Goal: Information Seeking & Learning: Learn about a topic

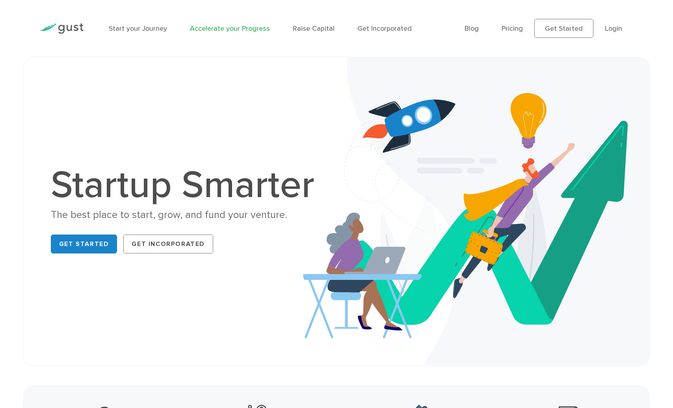
click at [229, 31] on link "Accelerate your Progress" at bounding box center [230, 28] width 80 height 8
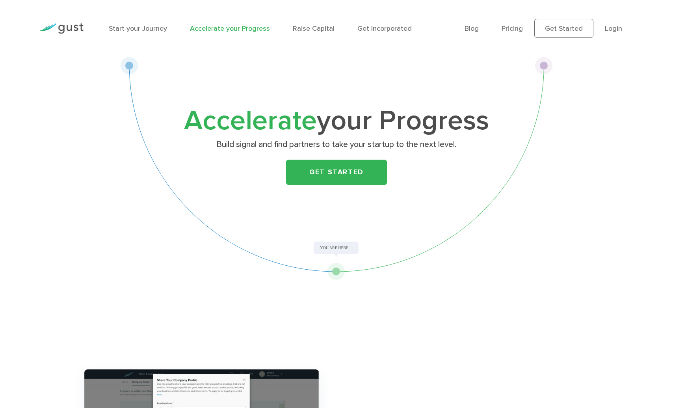
click at [303, 33] on li "Raise Capital" at bounding box center [314, 28] width 42 height 11
click at [469, 29] on link "Blog" at bounding box center [472, 28] width 14 height 8
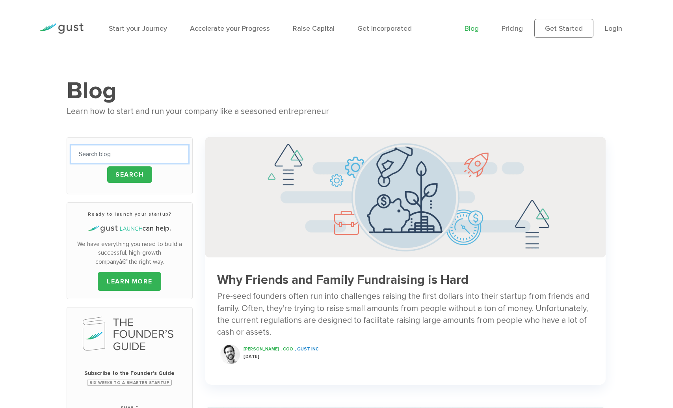
click at [144, 154] on input "text" at bounding box center [129, 154] width 117 height 18
type input "epseed"
click at [107, 166] on input "Search" at bounding box center [129, 174] width 45 height 17
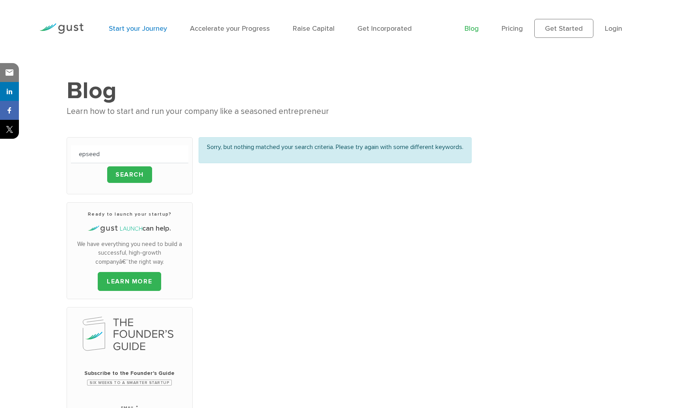
click at [145, 26] on link "Start your Journey" at bounding box center [138, 28] width 58 height 8
